Goal: Task Accomplishment & Management: Use online tool/utility

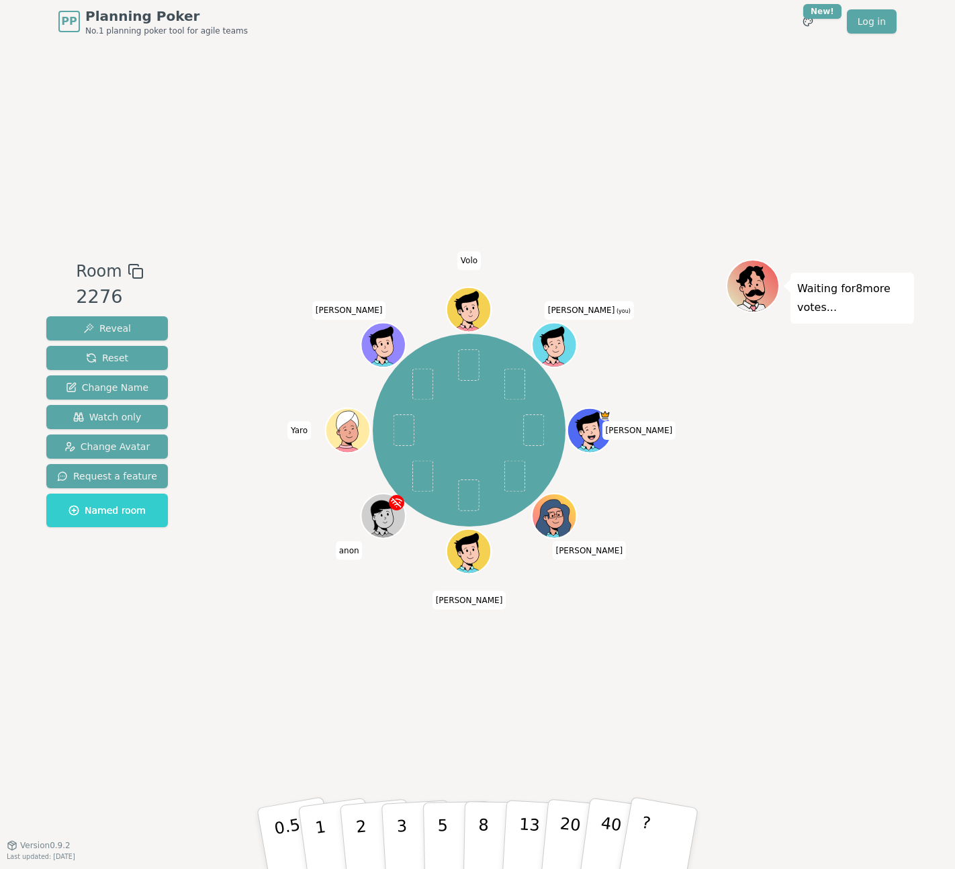
click at [575, 704] on div "Room 2276 Reveal Reset Change Name Watch only Change Avatar Request a feature N…" at bounding box center [478, 444] width 874 height 802
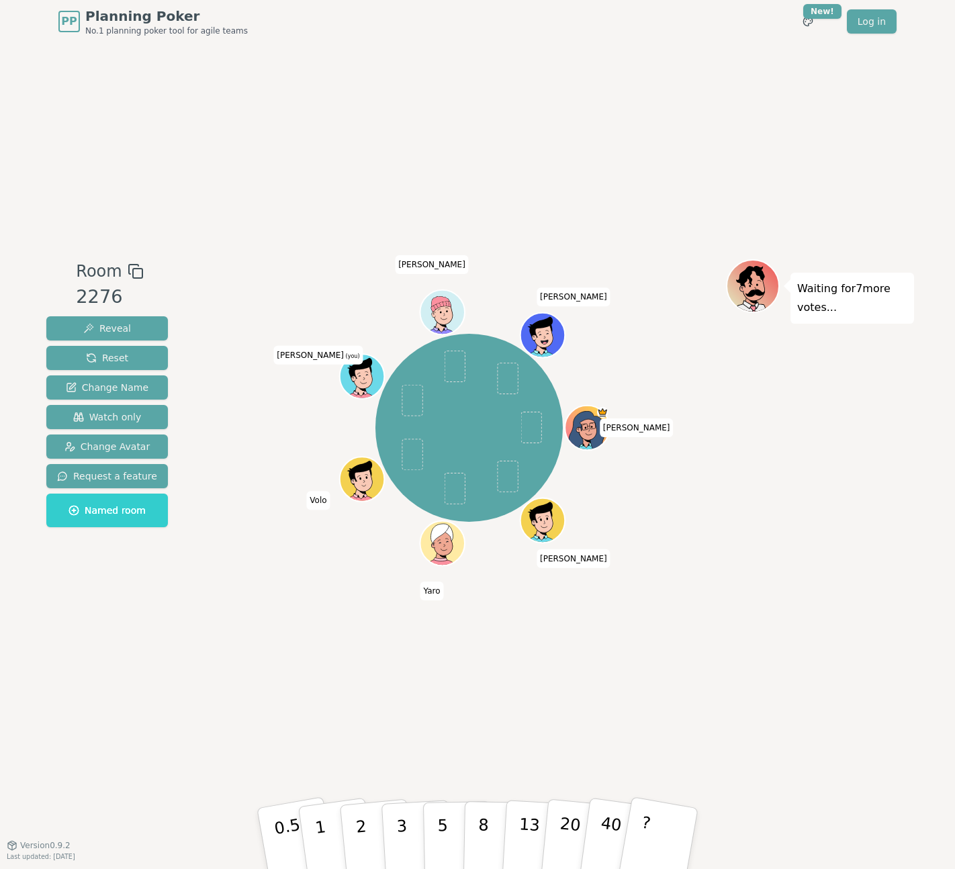
click at [689, 685] on div "Room 2276 Reveal Reset Change Name Watch only Change Avatar Request a feature N…" at bounding box center [478, 444] width 874 height 802
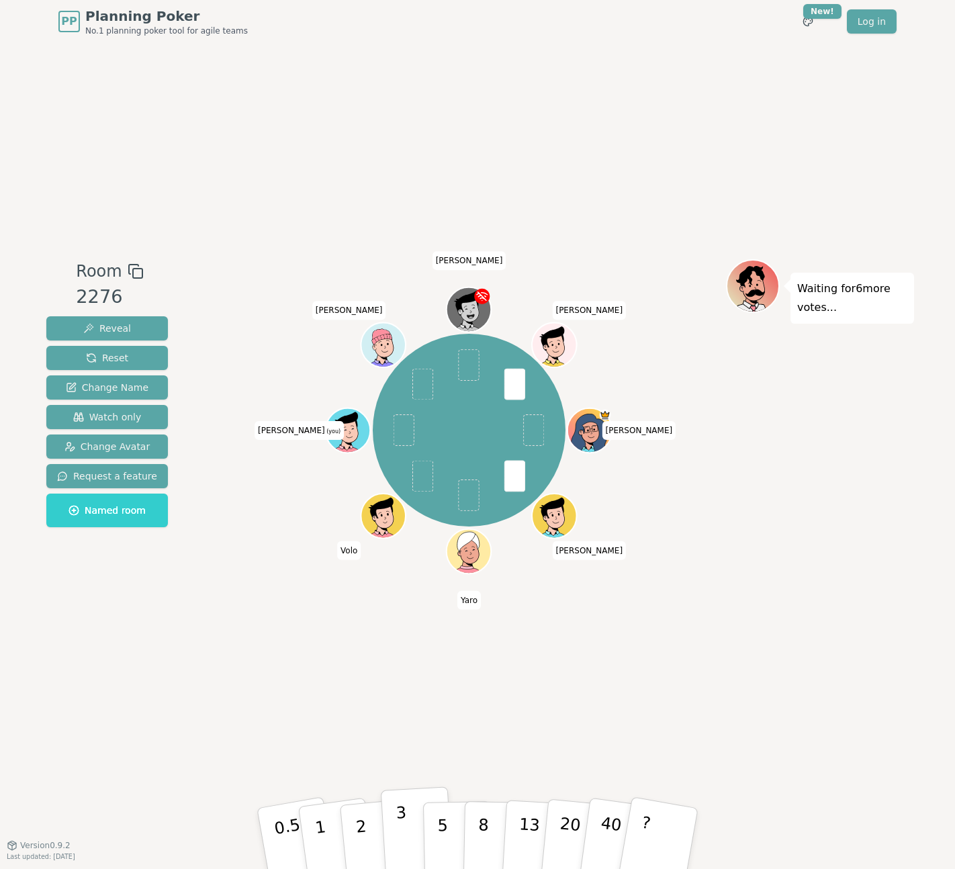
click at [413, 818] on button "3" at bounding box center [417, 839] width 73 height 105
click at [437, 852] on button "5" at bounding box center [457, 839] width 69 height 102
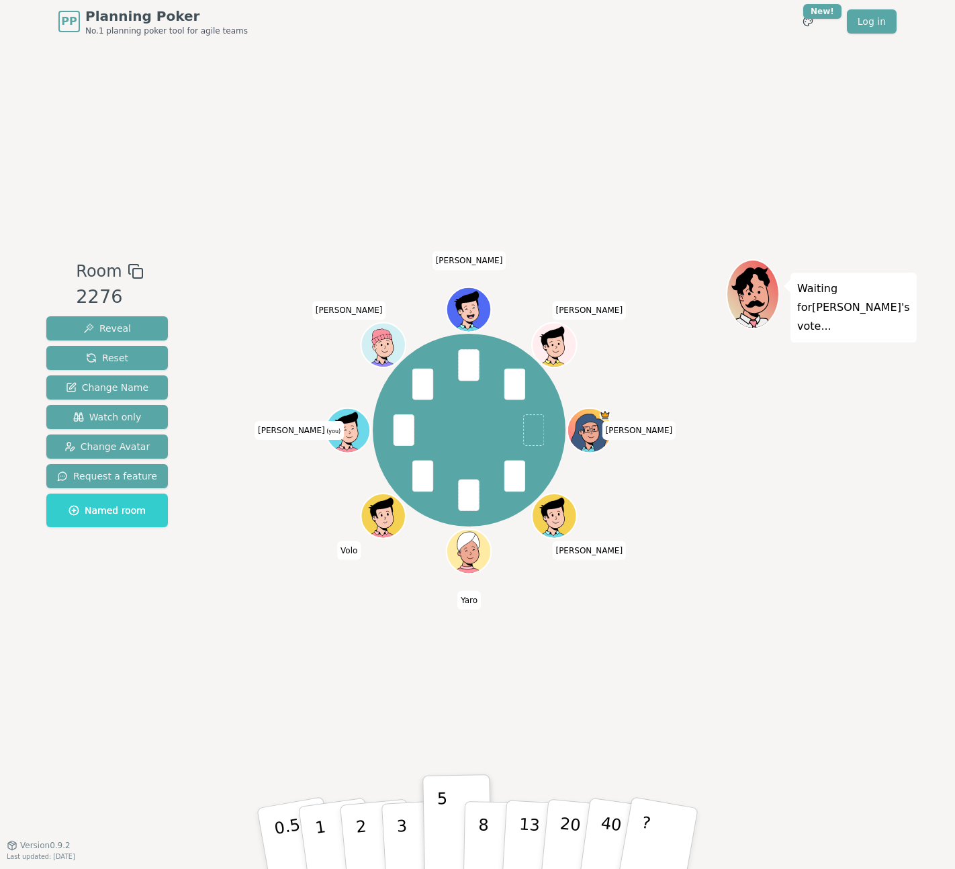
click at [478, 667] on div "Room 2276 Reveal Reset Change Name Watch only Change Avatar Request a feature N…" at bounding box center [478, 444] width 874 height 802
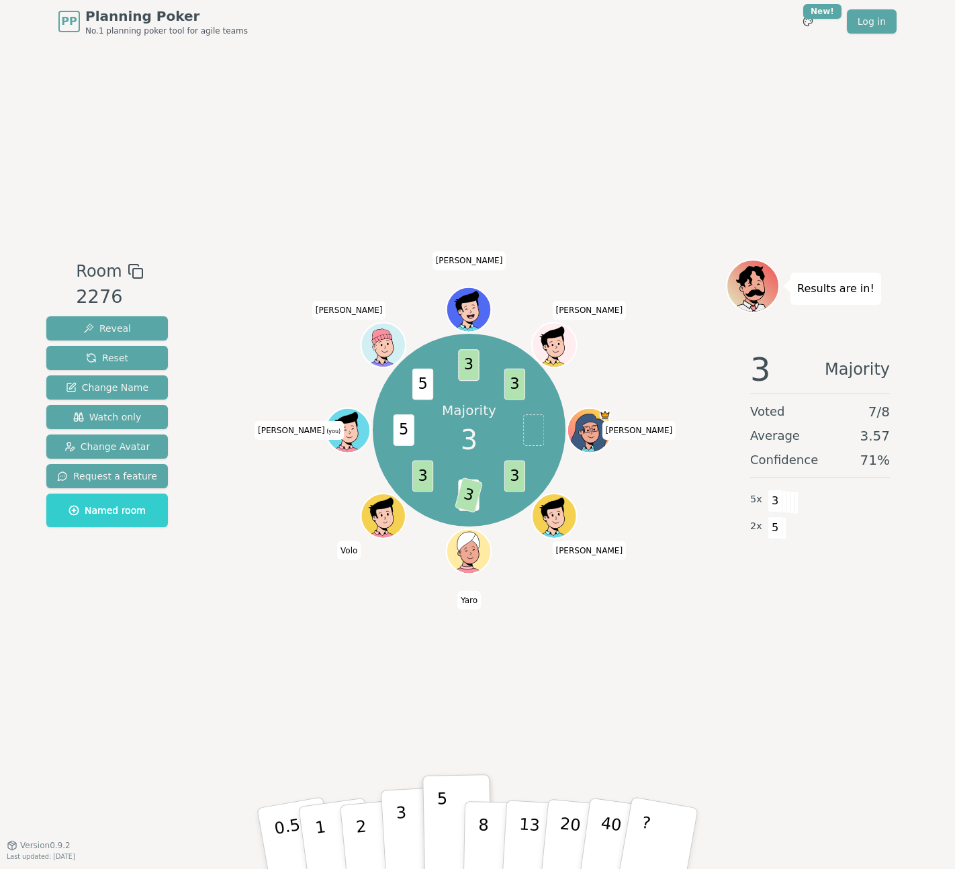
click at [410, 833] on button "3" at bounding box center [417, 839] width 73 height 105
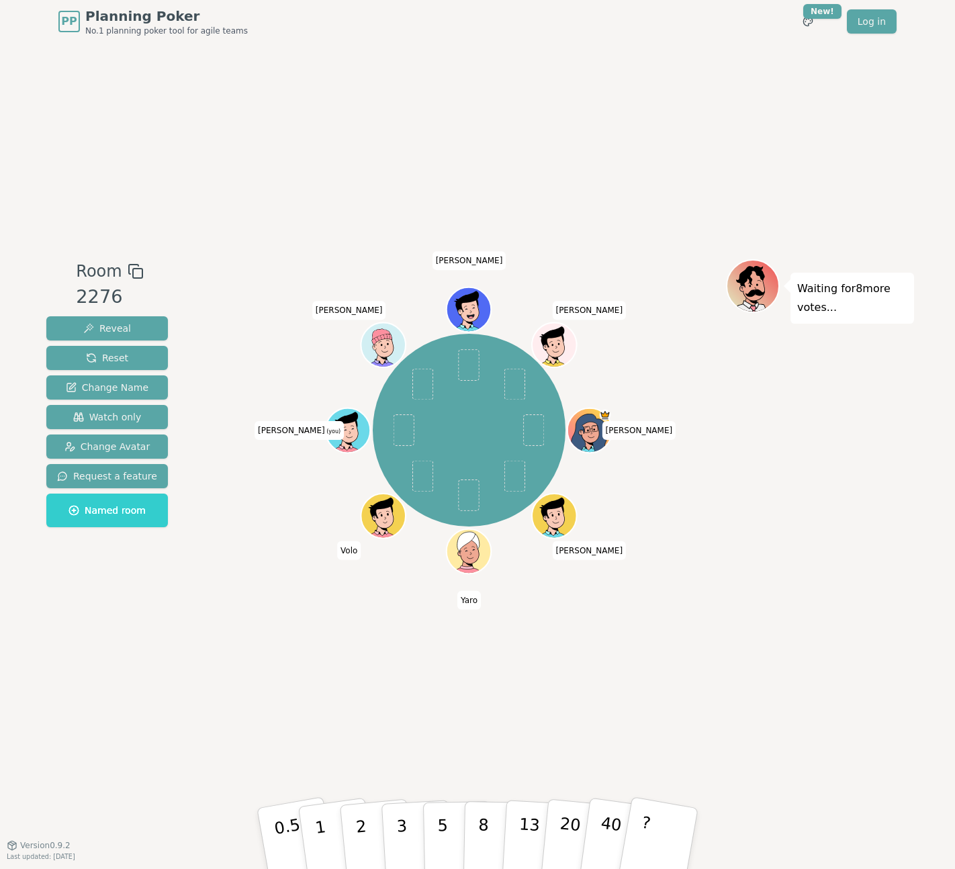
click at [474, 703] on div "Room 2276 Reveal Reset Change Name Watch only Change Avatar Request a feature N…" at bounding box center [478, 444] width 874 height 802
click at [476, 705] on div "Room 2276 Reveal Reset Change Name Watch only Change Avatar Request a feature N…" at bounding box center [478, 444] width 874 height 802
click at [482, 738] on div "Room 2276 Reveal Reset Change Name Watch only Change Avatar Request a feature N…" at bounding box center [478, 444] width 874 height 802
click at [486, 822] on p "8" at bounding box center [483, 838] width 11 height 73
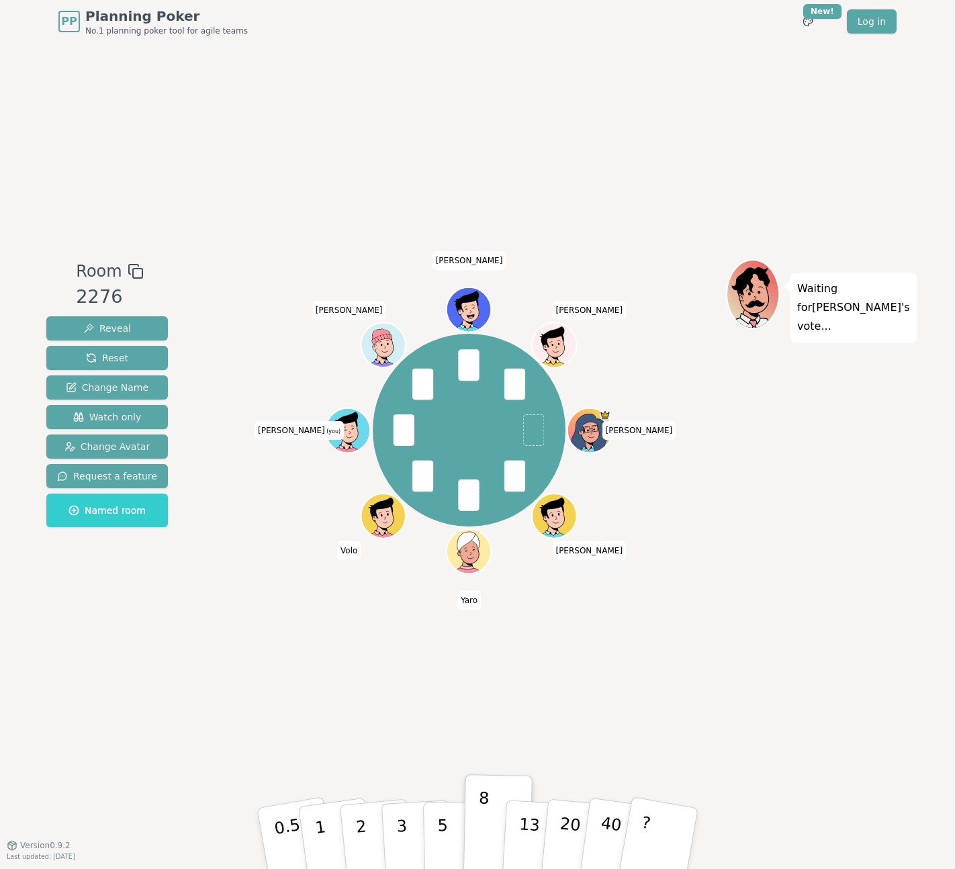
click at [469, 727] on div "Room 2276 Reveal Reset Change Name Watch only Change Avatar Request a feature N…" at bounding box center [478, 444] width 874 height 802
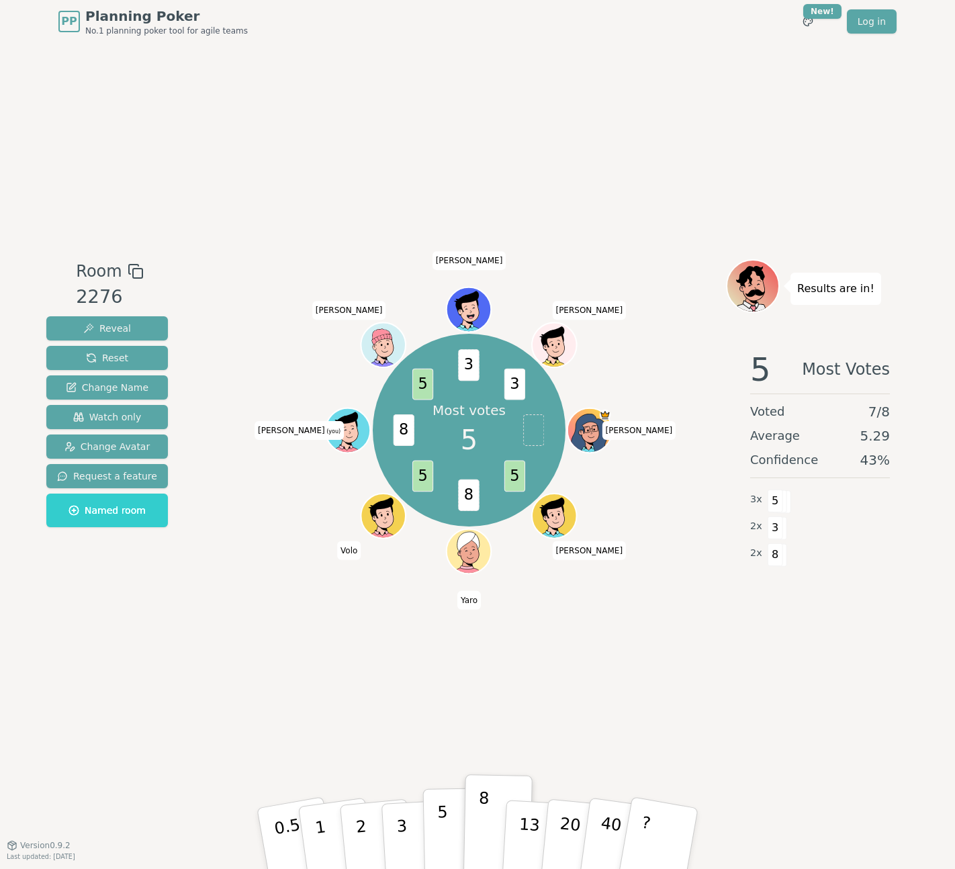
click at [441, 831] on p "5" at bounding box center [442, 839] width 11 height 73
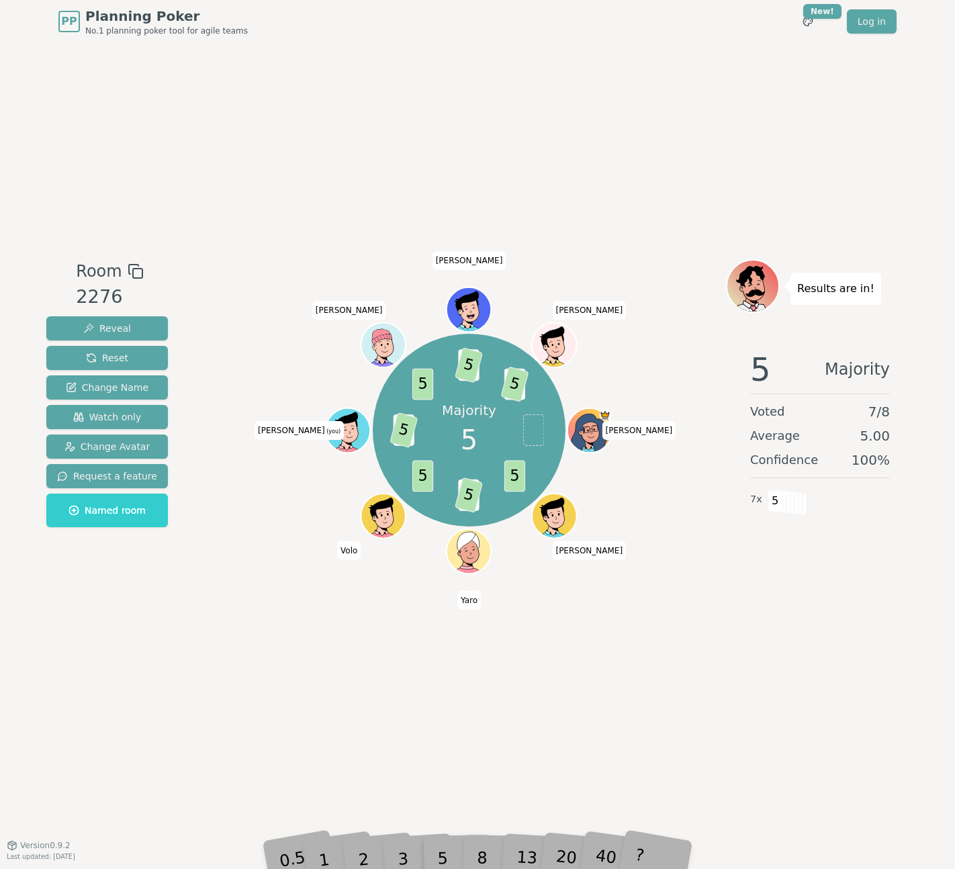
click at [564, 609] on div "Majority 5 5 8 5 5 8 5 5 3 5 3 5 [PERSON_NAME] [PERSON_NAME] (you) [PERSON_NAME…" at bounding box center [469, 444] width 514 height 370
click at [488, 757] on div "Room 2276 Reveal Reset Change Name Watch only Change Avatar Request a feature N…" at bounding box center [478, 444] width 874 height 802
click at [539, 700] on div "Room 2276 Reveal Reset Change Name Watch only Change Avatar Request a feature N…" at bounding box center [478, 444] width 874 height 802
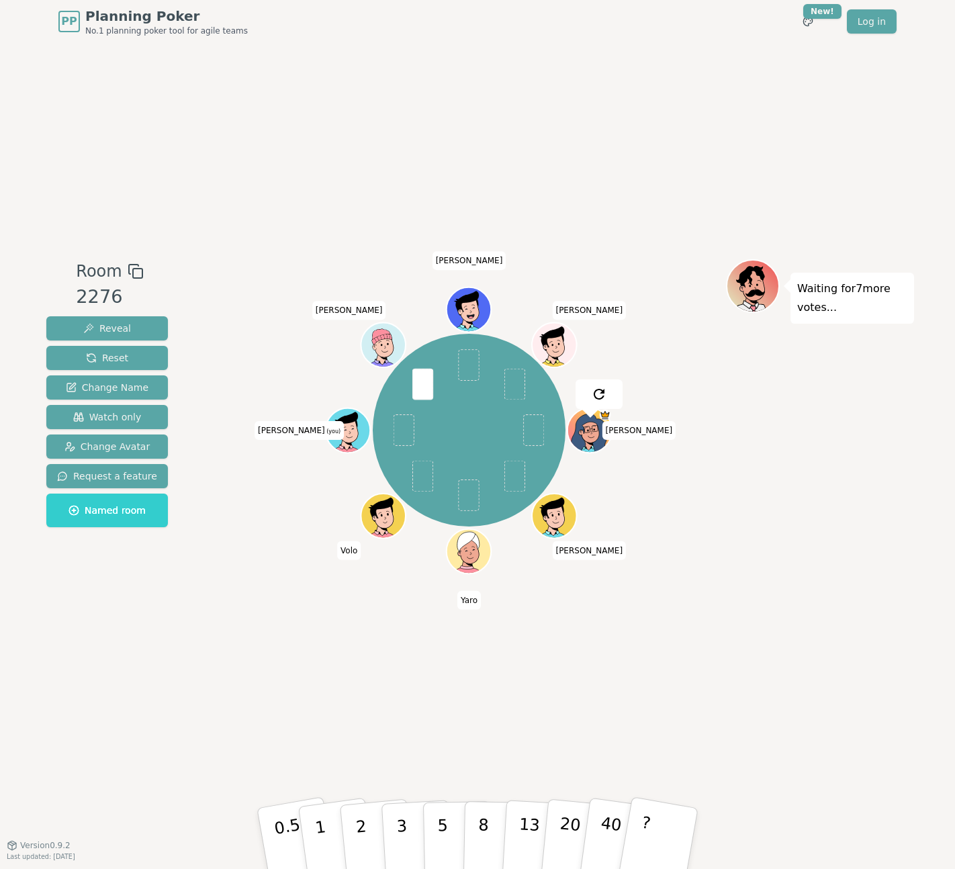
click at [498, 715] on div "Room 2276 Reveal Reset Change Name Watch only Change Avatar Request a feature N…" at bounding box center [478, 444] width 874 height 802
click at [409, 836] on button "3" at bounding box center [417, 839] width 73 height 105
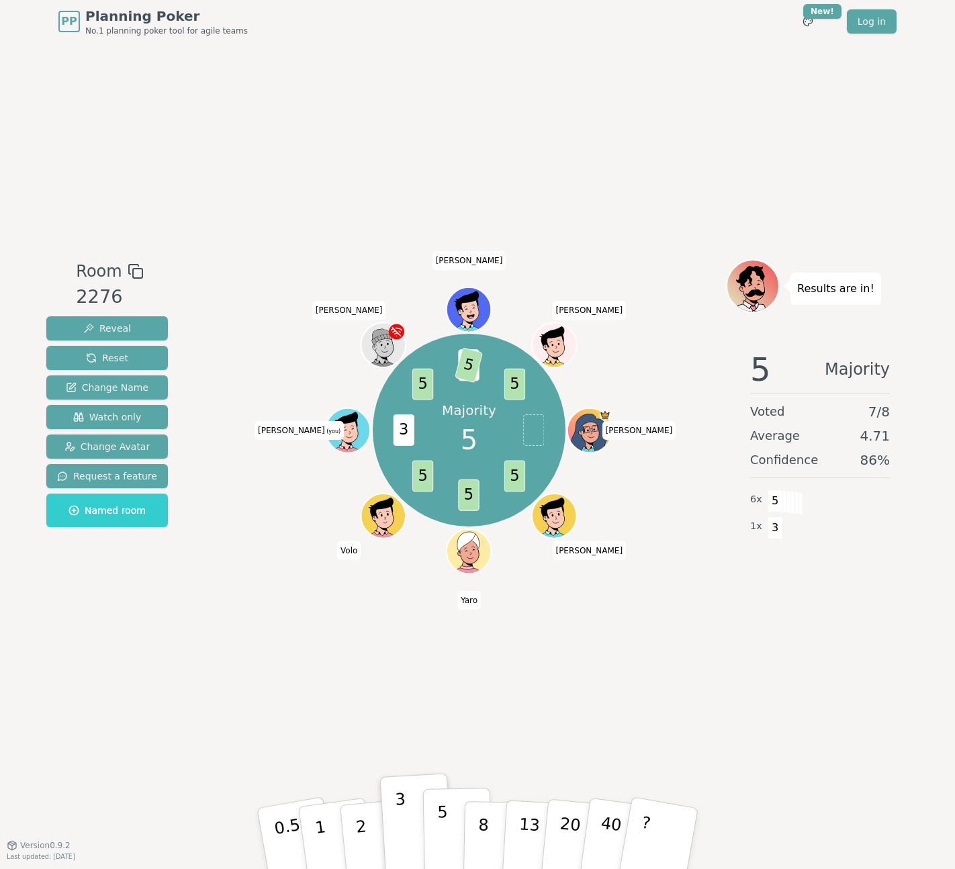
click at [443, 826] on p "5" at bounding box center [442, 839] width 11 height 73
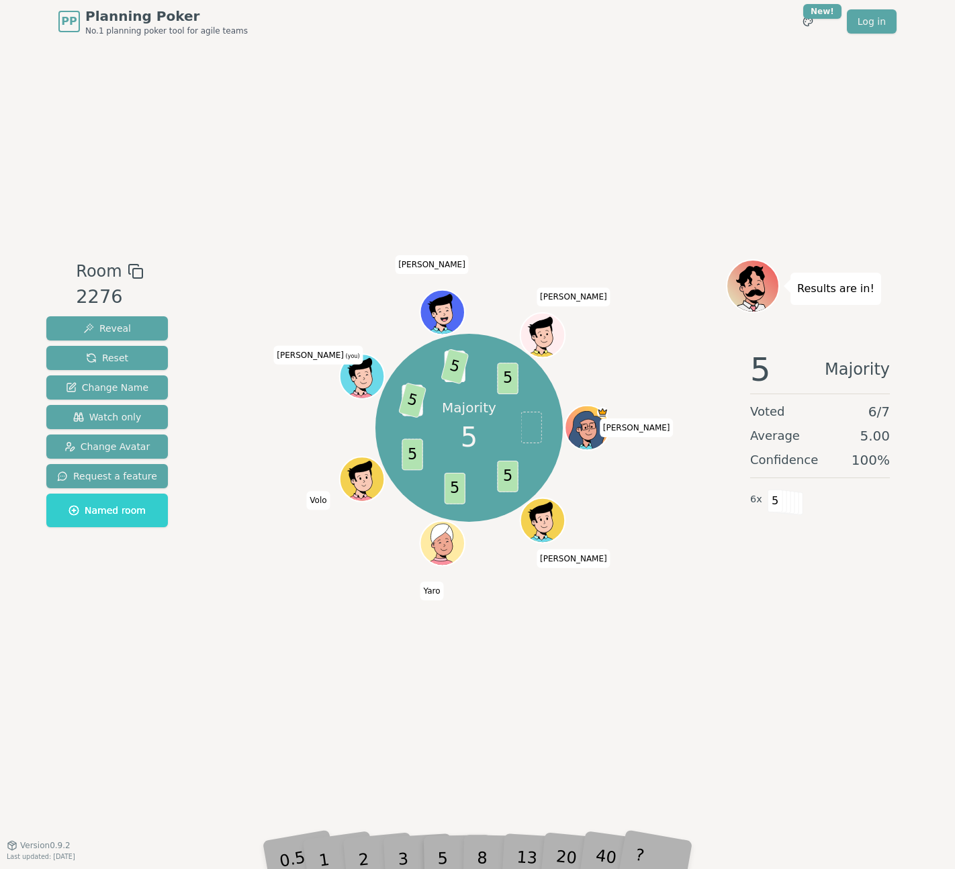
click at [611, 579] on div "Majority 5 5 5 5 3 5 3 5 5 [PERSON_NAME] [PERSON_NAME] (you) [PERSON_NAME] [PER…" at bounding box center [469, 444] width 514 height 370
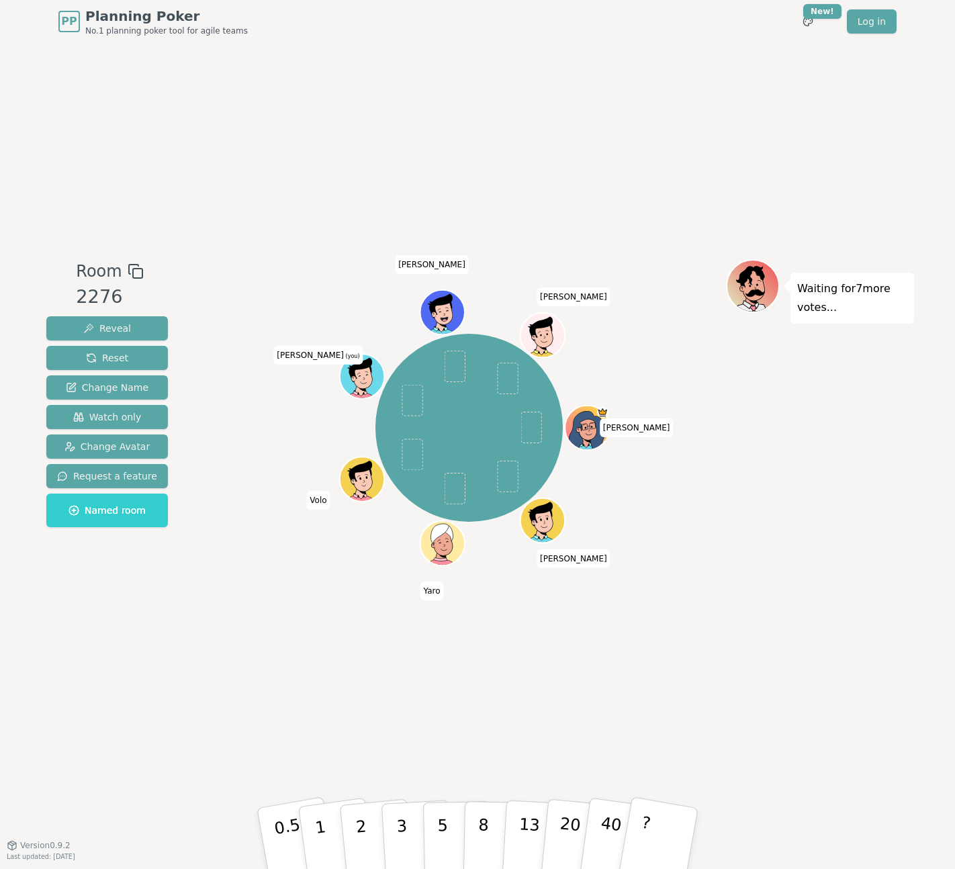
click at [656, 605] on div "[PERSON_NAME] [PERSON_NAME] (you) [PERSON_NAME] [PERSON_NAME]" at bounding box center [469, 444] width 514 height 370
click at [516, 684] on div "Room 2276 Reveal Reset Change Name Watch only Change Avatar Request a feature N…" at bounding box center [478, 444] width 874 height 802
click at [445, 826] on p "5" at bounding box center [442, 839] width 11 height 73
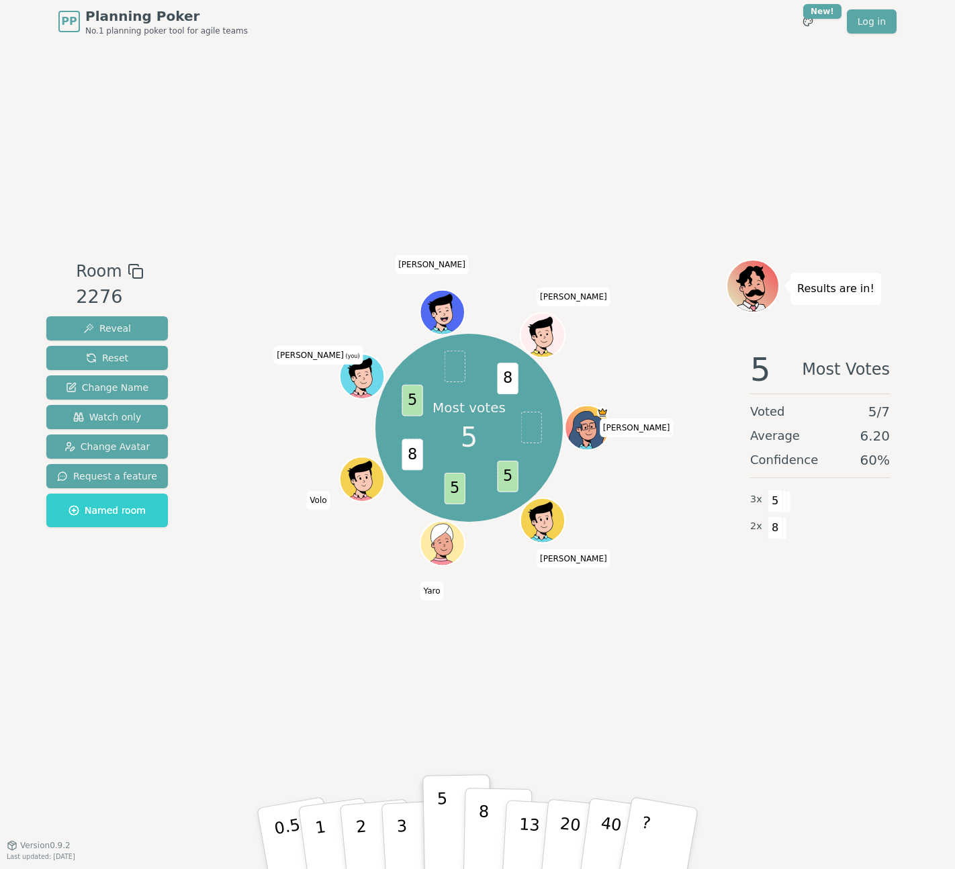
click at [482, 824] on p "8" at bounding box center [483, 838] width 11 height 73
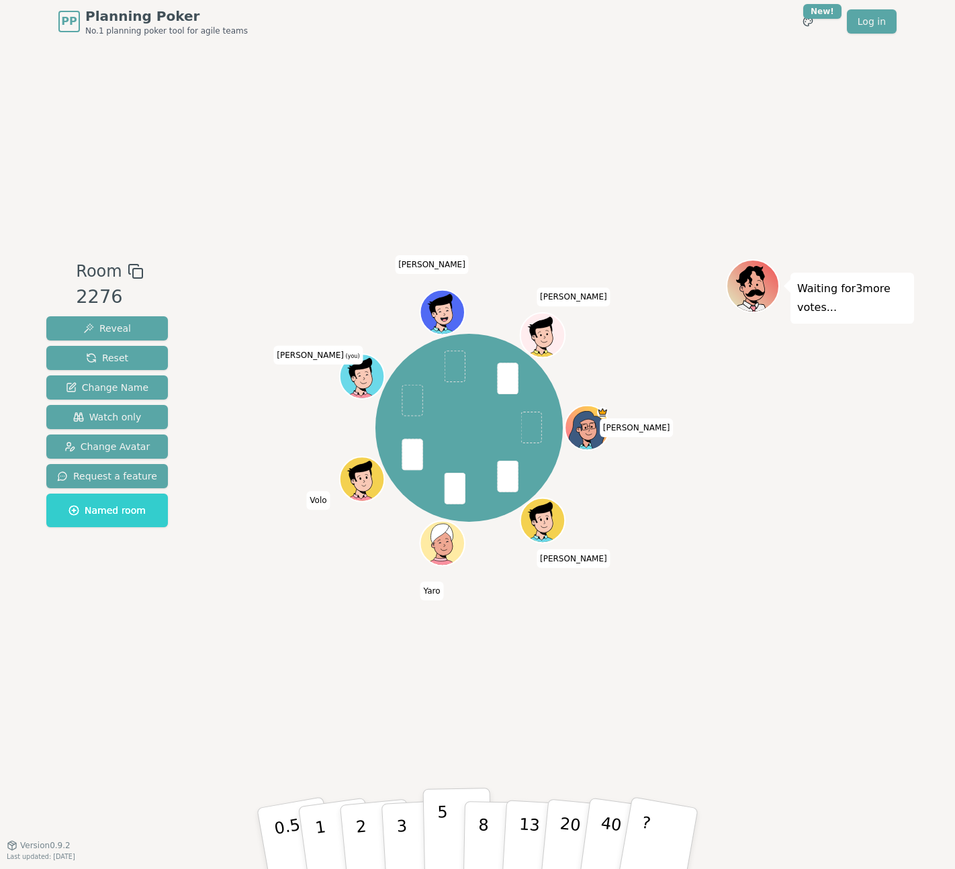
click at [443, 828] on p "5" at bounding box center [442, 839] width 11 height 73
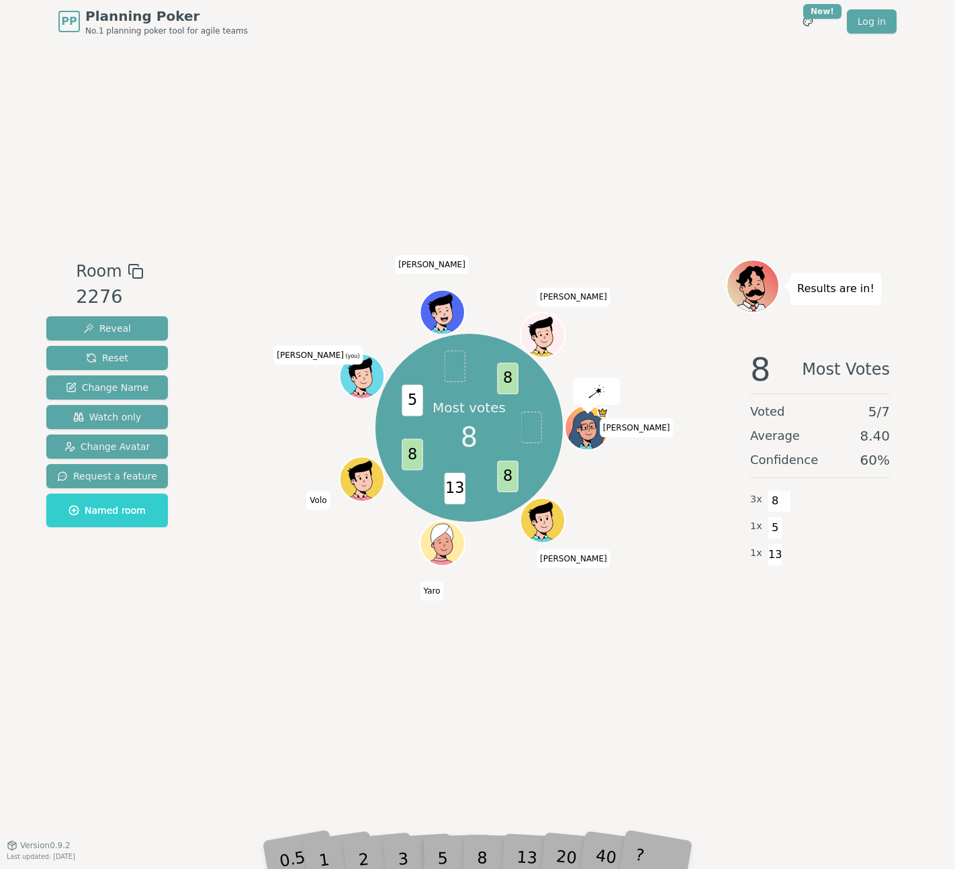
click at [480, 816] on div "8" at bounding box center [497, 839] width 41 height 48
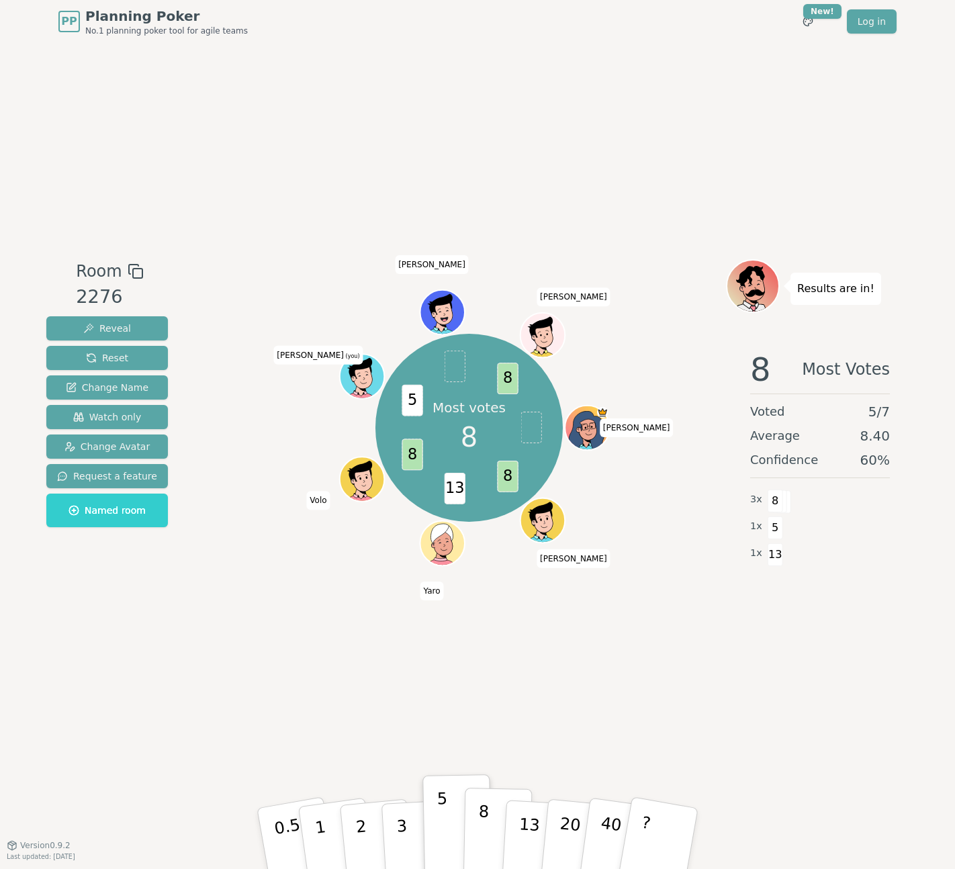
click at [484, 843] on p "8" at bounding box center [483, 838] width 11 height 73
